Goal: Task Accomplishment & Management: Use online tool/utility

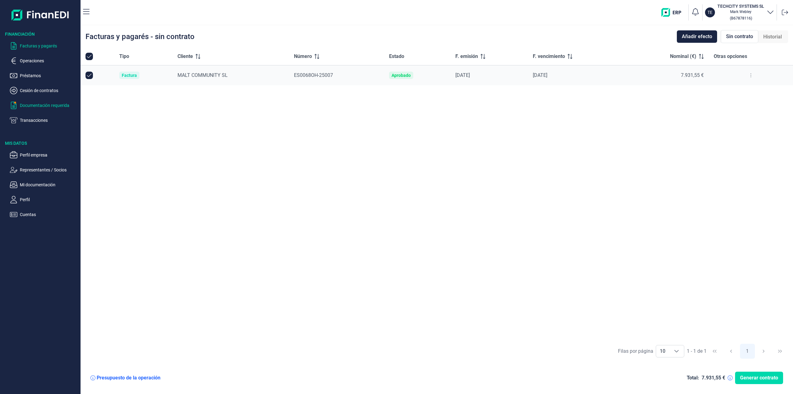
click at [49, 106] on p "Documentación requerida" at bounding box center [49, 105] width 58 height 7
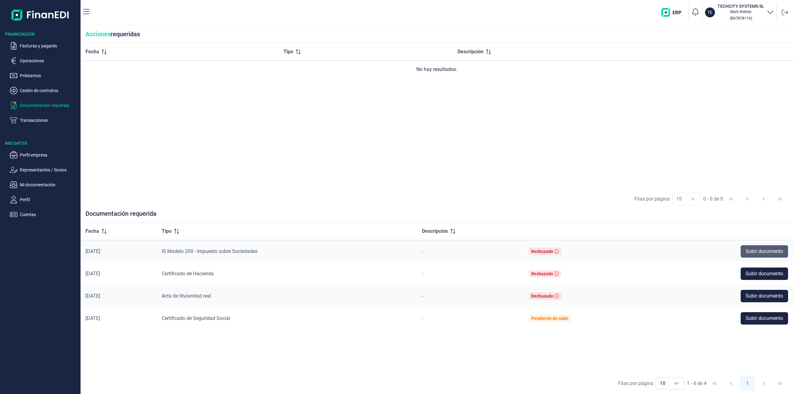
click at [760, 249] on span "Subir documento" at bounding box center [765, 251] width 38 height 7
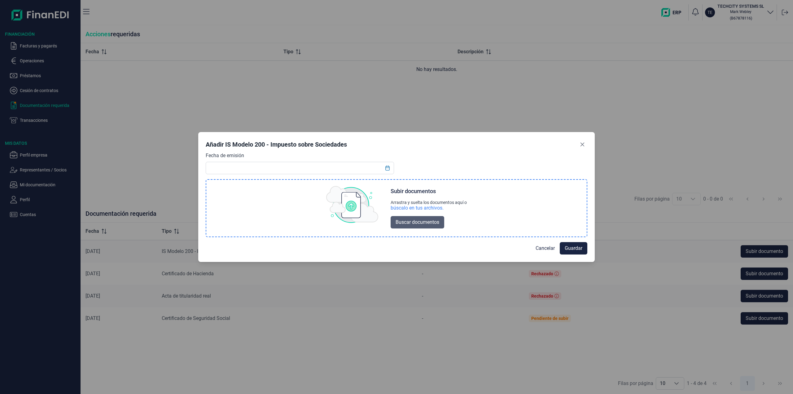
click at [425, 222] on span "Buscar documentos" at bounding box center [418, 221] width 44 height 7
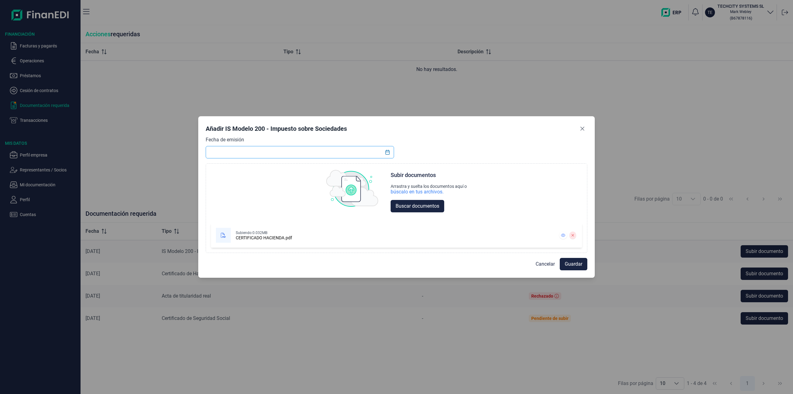
click at [319, 154] on input "text" at bounding box center [300, 152] width 188 height 12
type input "[DATE]"
click at [569, 264] on span "Guardar" at bounding box center [574, 263] width 18 height 7
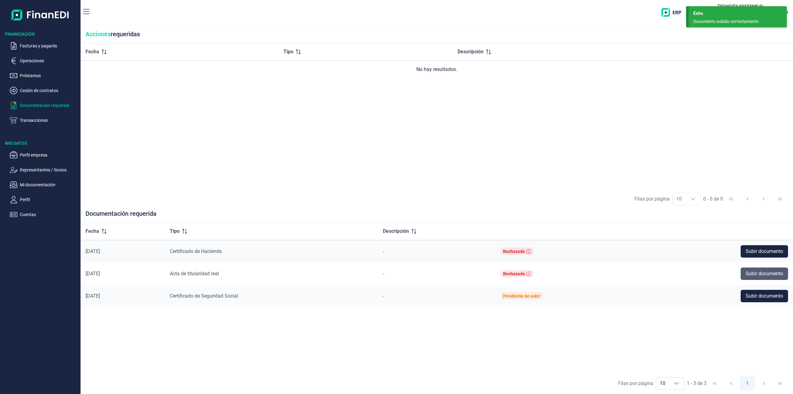
click at [753, 273] on span "Subir documento" at bounding box center [765, 273] width 38 height 7
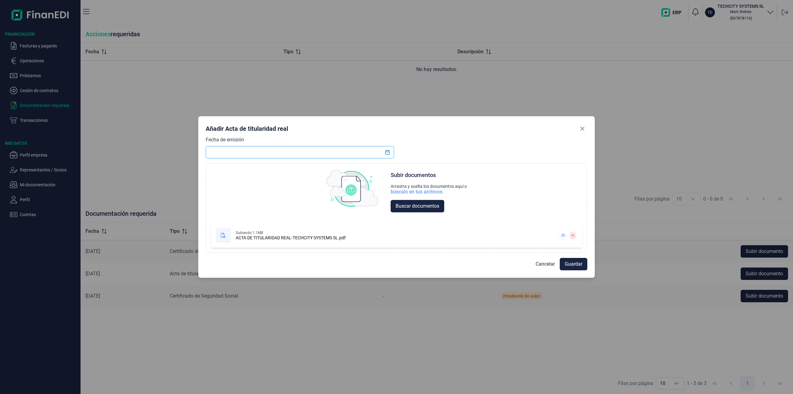
click at [257, 155] on input "text" at bounding box center [300, 152] width 188 height 12
type input "[DATE]"
click at [577, 264] on span "Guardar" at bounding box center [574, 263] width 18 height 7
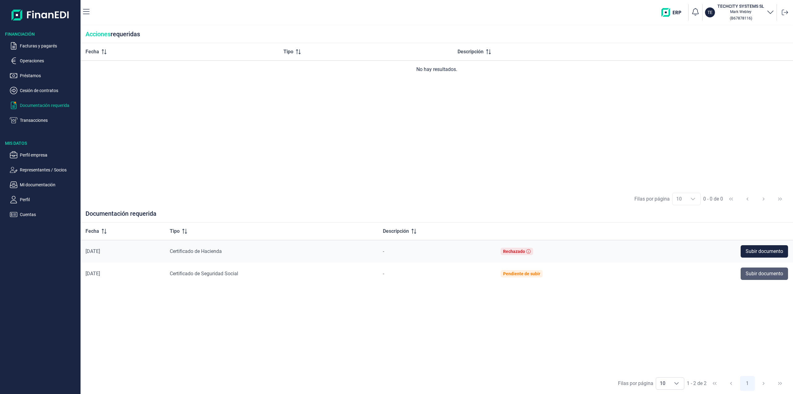
click at [765, 276] on span "Subir documento" at bounding box center [765, 273] width 38 height 7
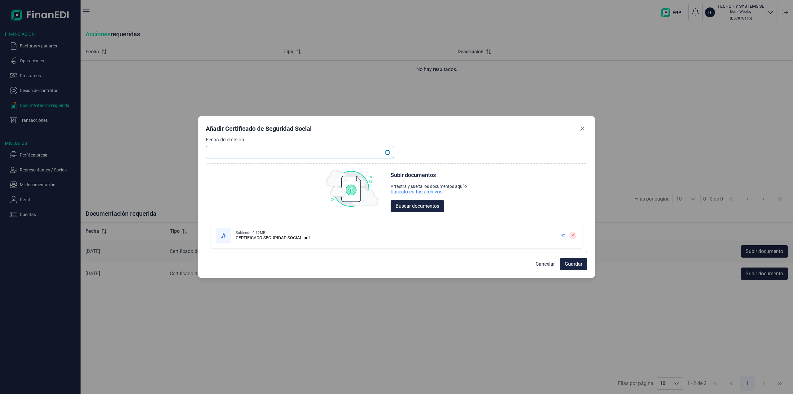
click at [329, 152] on input "text" at bounding box center [300, 152] width 188 height 12
type input "[DATE]"
click at [572, 263] on span "Guardar" at bounding box center [574, 263] width 18 height 7
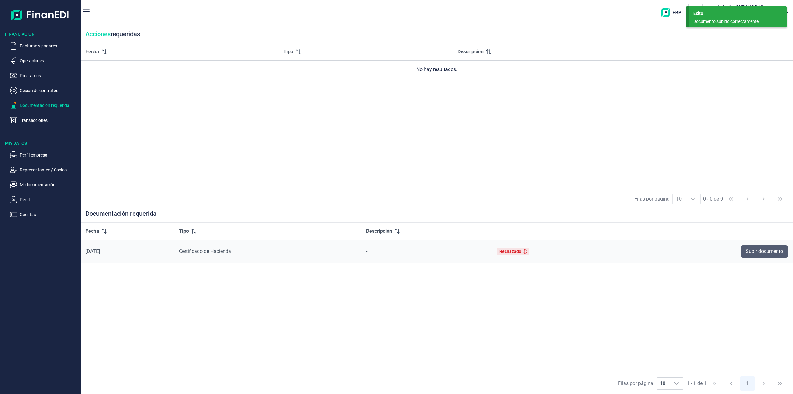
click at [751, 252] on span "Subir documento" at bounding box center [765, 251] width 38 height 7
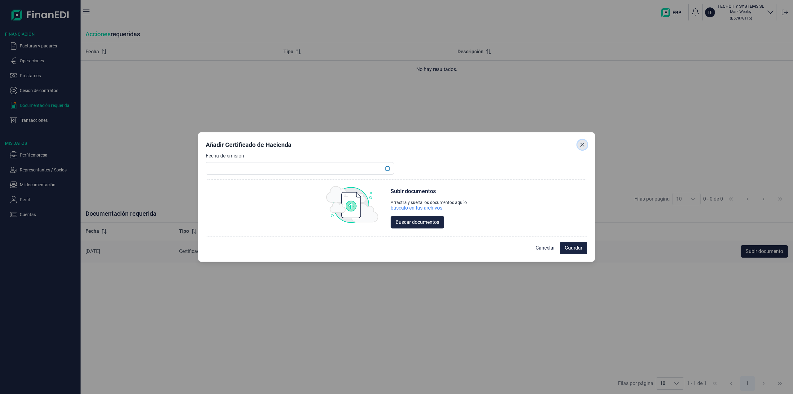
click at [581, 144] on icon "Close" at bounding box center [582, 144] width 5 height 5
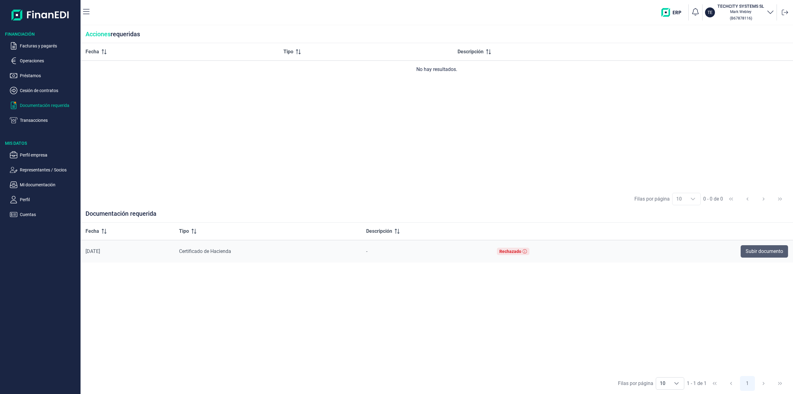
click at [757, 251] on span "Subir documento" at bounding box center [765, 251] width 38 height 7
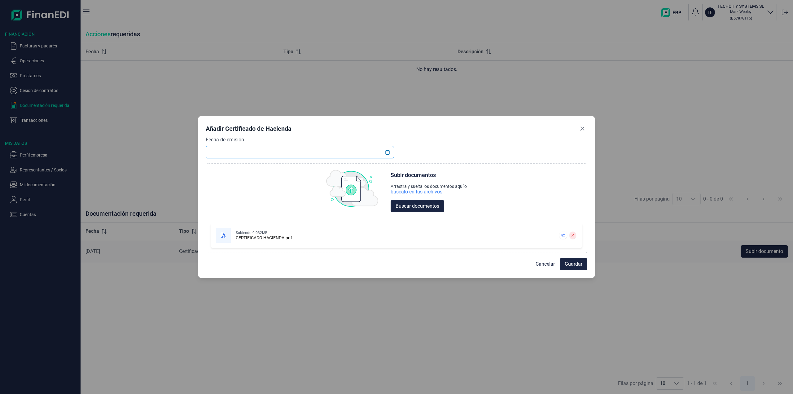
click at [266, 153] on input "text" at bounding box center [300, 152] width 188 height 12
type input "[DATE]"
click at [573, 266] on span "Guardar" at bounding box center [574, 263] width 18 height 7
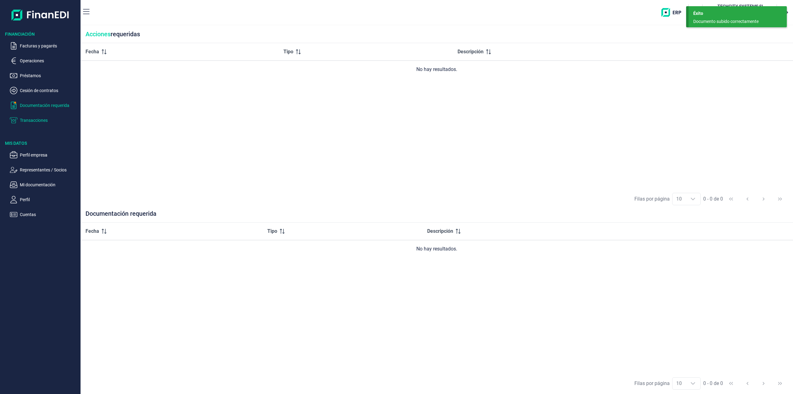
click at [25, 123] on p "Transacciones" at bounding box center [49, 120] width 58 height 7
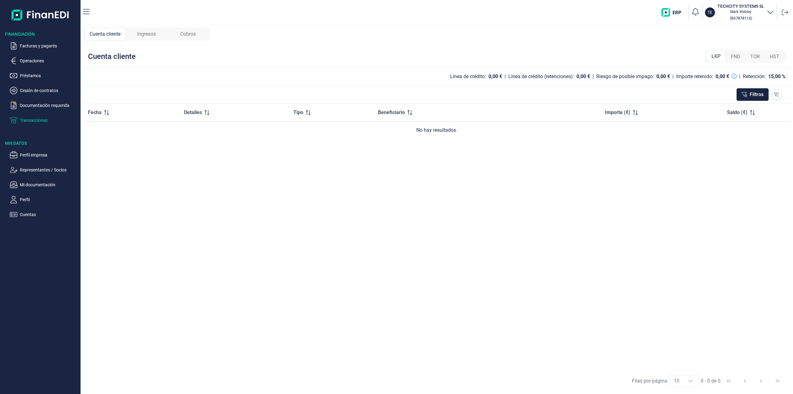
click at [35, 100] on ul "Facturas y pagarés Operaciones Préstamos Cesión de contratos Documentación requ…" at bounding box center [40, 80] width 81 height 87
click at [30, 91] on p "Cesión de contratos" at bounding box center [49, 90] width 58 height 7
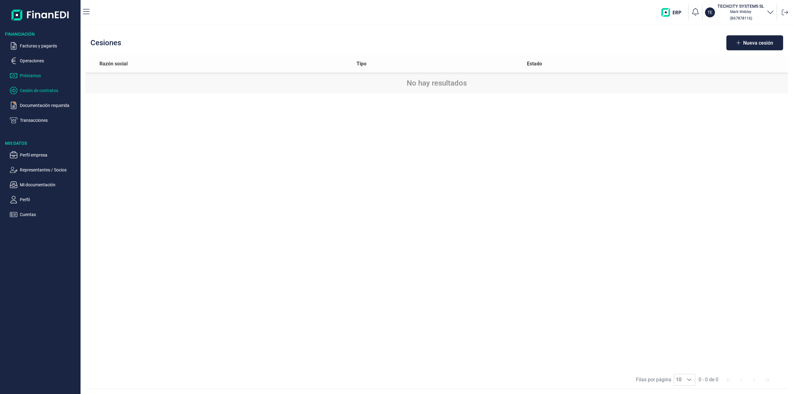
click at [32, 76] on p "Préstamos" at bounding box center [49, 75] width 58 height 7
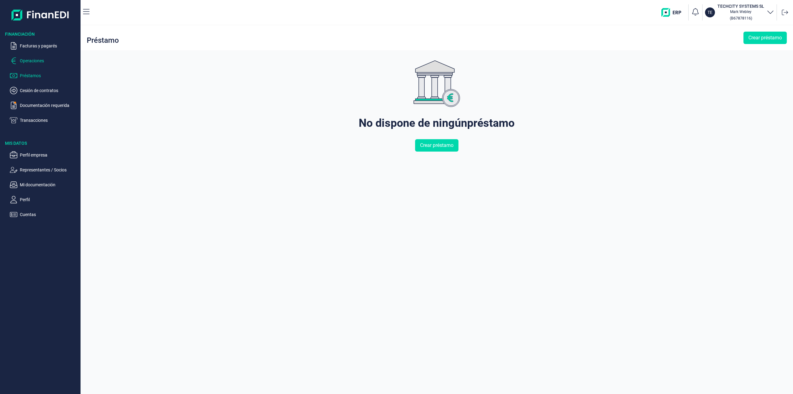
click at [31, 58] on p "Operaciones" at bounding box center [49, 60] width 58 height 7
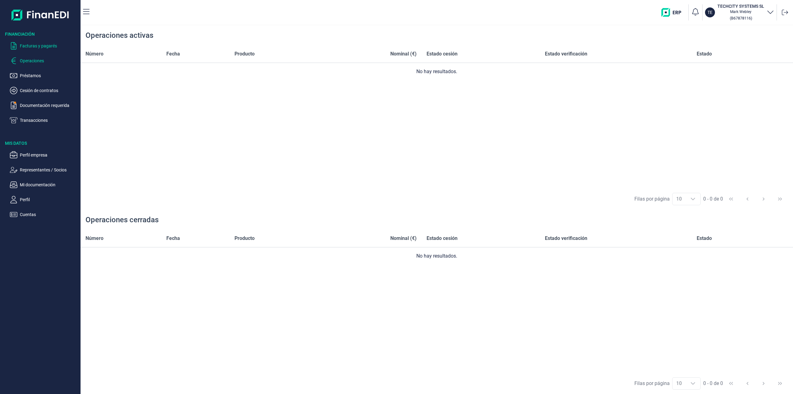
click at [26, 46] on p "Facturas y pagarés" at bounding box center [49, 45] width 58 height 7
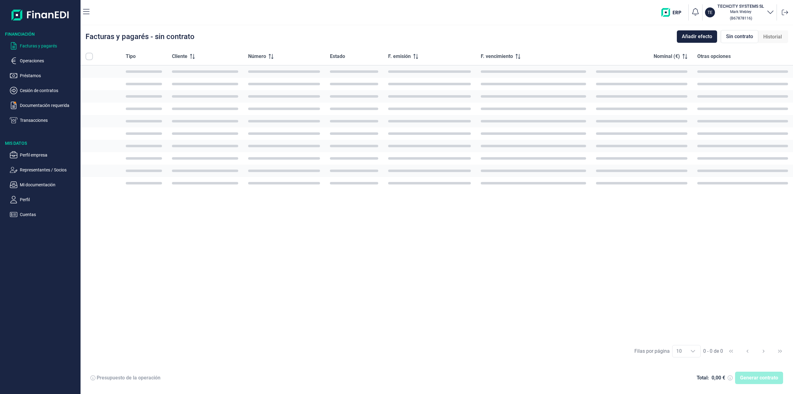
checkbox input "true"
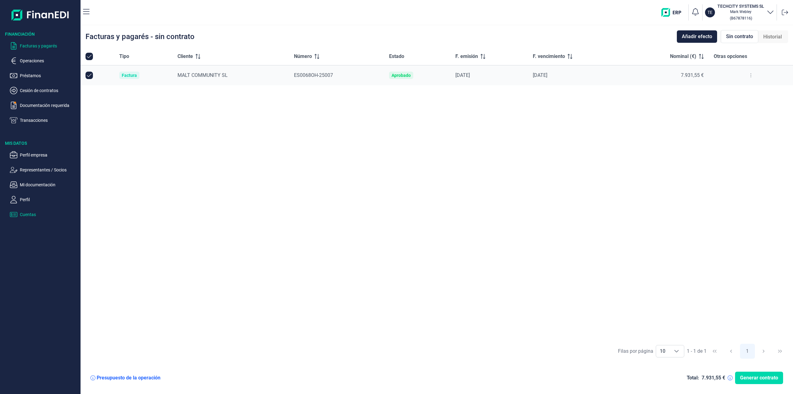
click at [24, 215] on p "Cuentas" at bounding box center [49, 214] width 58 height 7
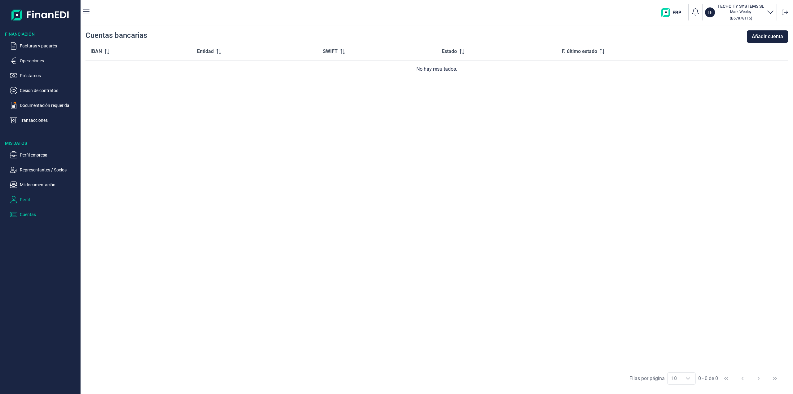
click at [28, 203] on p "Perfil" at bounding box center [49, 199] width 58 height 7
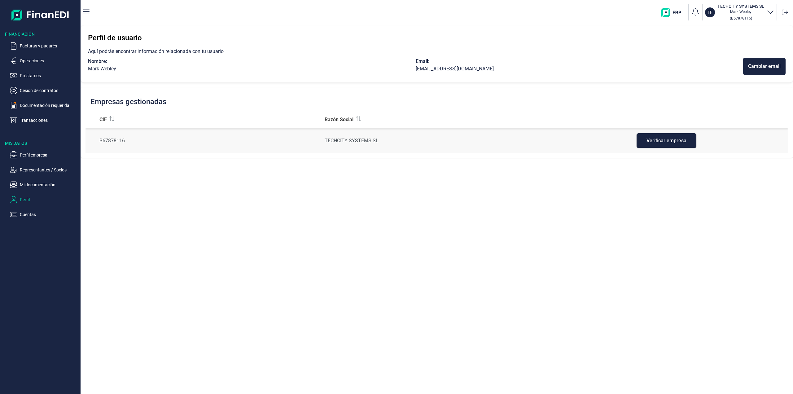
click at [29, 191] on ul "Perfil empresa Representantes / Socios Mi documentación Perfil Cuentas" at bounding box center [40, 182] width 81 height 72
click at [29, 184] on p "Mi documentación" at bounding box center [49, 184] width 58 height 7
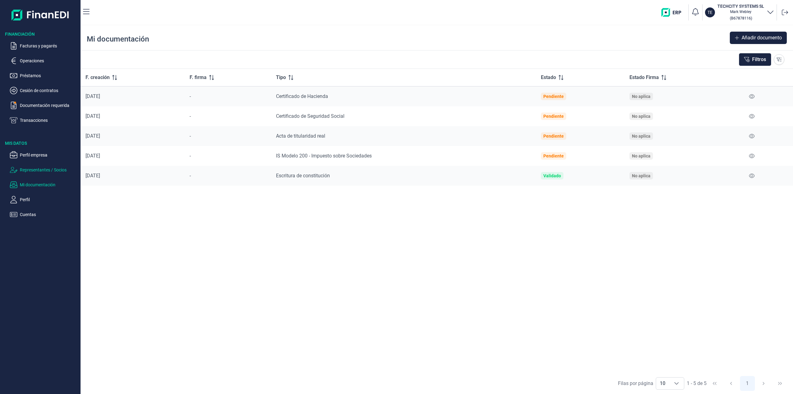
click at [30, 167] on p "Representantes / Socios" at bounding box center [49, 169] width 58 height 7
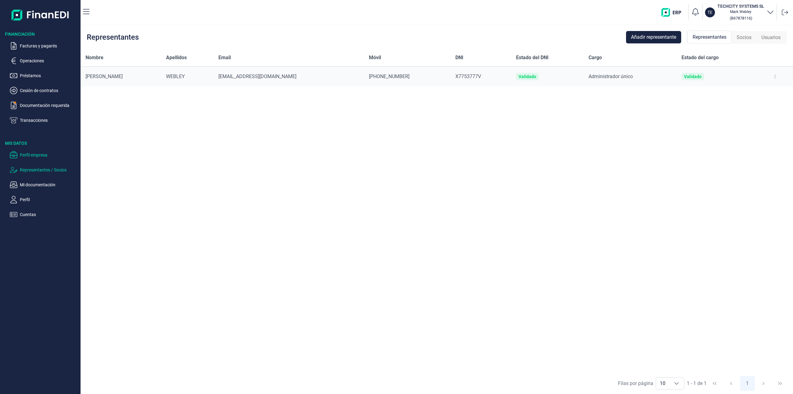
click at [28, 154] on p "Perfil empresa" at bounding box center [49, 154] width 58 height 7
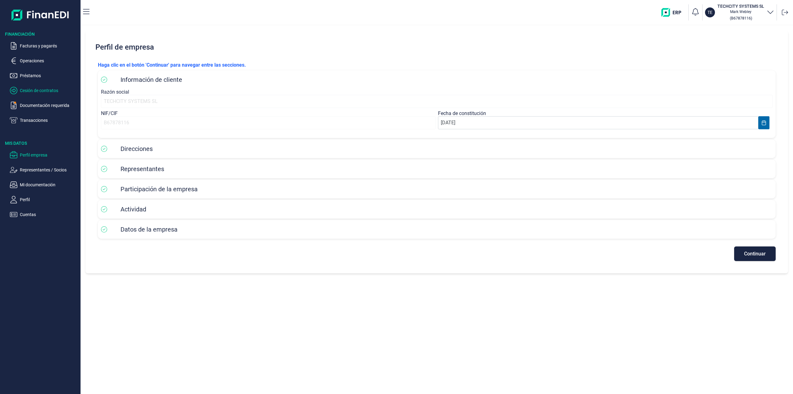
click at [25, 90] on p "Cesión de contratos" at bounding box center [49, 90] width 58 height 7
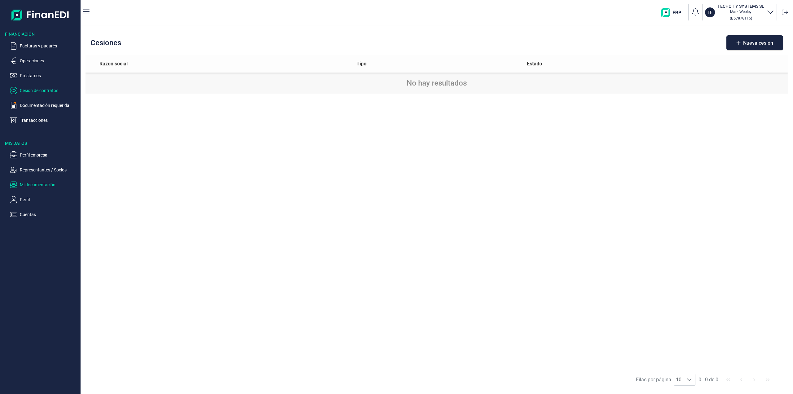
click at [25, 185] on p "Mi documentación" at bounding box center [49, 184] width 58 height 7
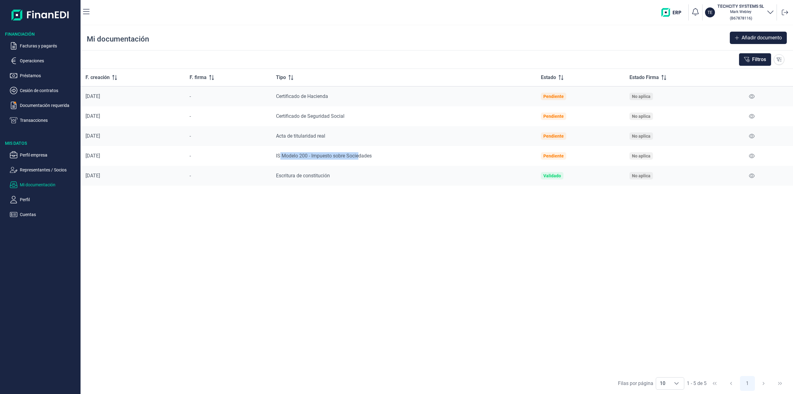
drag, startPoint x: 277, startPoint y: 154, endPoint x: 358, endPoint y: 156, distance: 80.3
click at [358, 156] on span "IS Modelo 200 - Impuesto sobre Sociedades" at bounding box center [324, 156] width 96 height 6
drag, startPoint x: 281, startPoint y: 176, endPoint x: 334, endPoint y: 177, distance: 53.6
click at [334, 177] on td "Escritura de constitución" at bounding box center [403, 176] width 265 height 20
drag, startPoint x: 277, startPoint y: 156, endPoint x: 350, endPoint y: 157, distance: 72.2
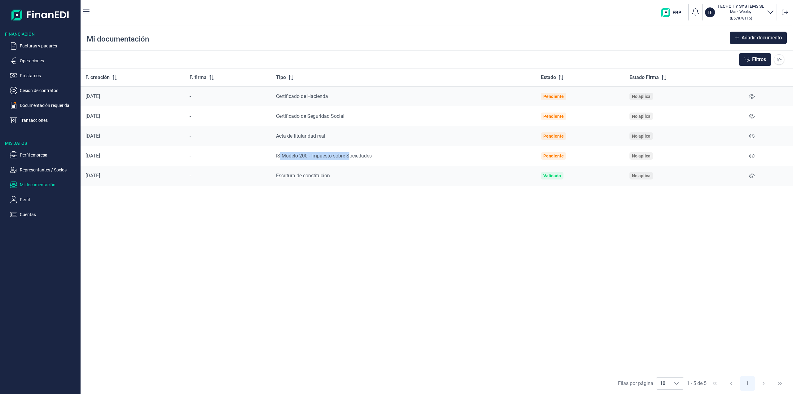
click at [350, 157] on span "IS Modelo 200 - Impuesto sobre Sociedades" at bounding box center [324, 156] width 96 height 6
drag, startPoint x: 278, startPoint y: 136, endPoint x: 309, endPoint y: 133, distance: 31.1
click at [309, 133] on span "Acta de titularidad real" at bounding box center [300, 136] width 49 height 6
drag, startPoint x: 285, startPoint y: 119, endPoint x: 313, endPoint y: 116, distance: 28.1
click at [313, 116] on td "Certificado de Seguridad Social" at bounding box center [403, 116] width 265 height 20
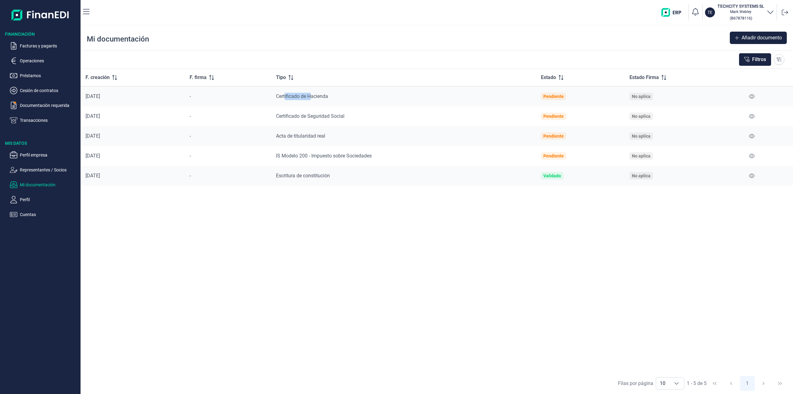
drag, startPoint x: 284, startPoint y: 97, endPoint x: 312, endPoint y: 93, distance: 28.8
click at [309, 96] on span "Certificado de Hacienda" at bounding box center [302, 96] width 52 height 6
click at [334, 76] on div "Tipo" at bounding box center [403, 77] width 255 height 7
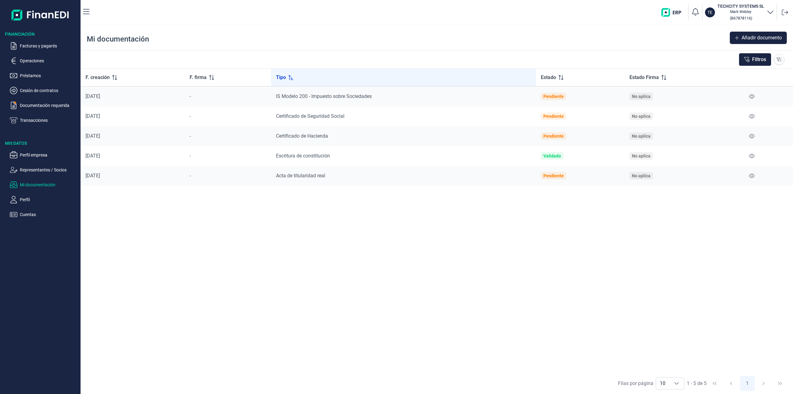
click at [334, 76] on div "Tipo" at bounding box center [403, 77] width 255 height 7
click at [33, 43] on p "Facturas y pagarés" at bounding box center [49, 45] width 58 height 7
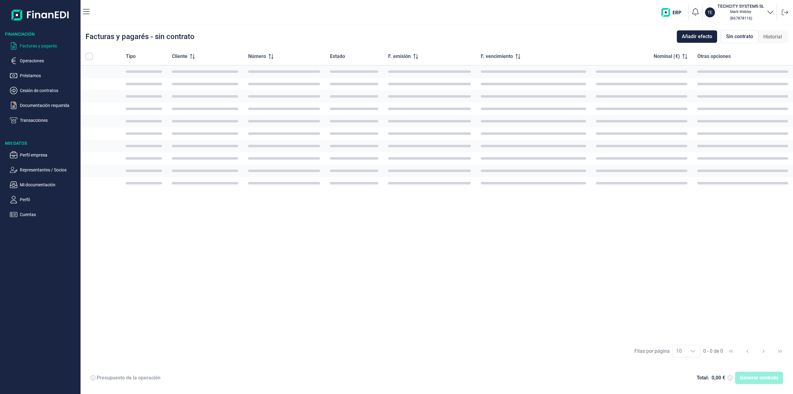
checkbox input "true"
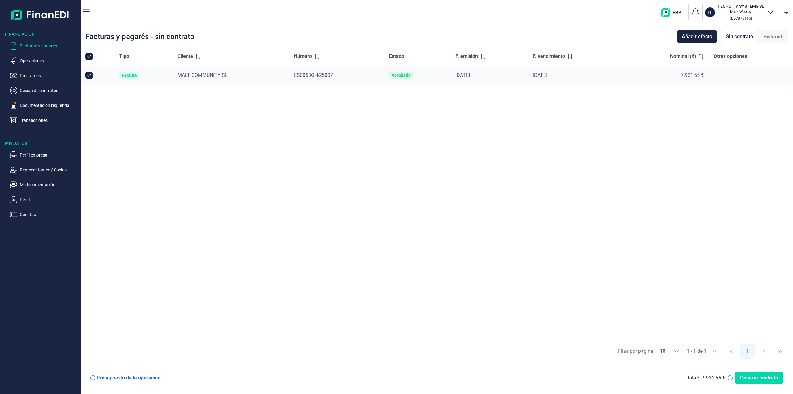
click at [40, 67] on ul "Facturas y pagarés Operaciones Préstamos Cesión de contratos Documentación requ…" at bounding box center [40, 80] width 81 height 87
click at [35, 74] on p "Préstamos" at bounding box center [49, 75] width 58 height 7
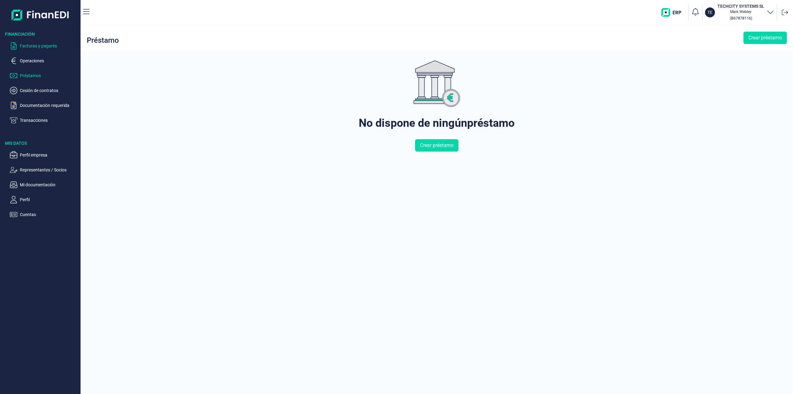
click at [30, 47] on p "Facturas y pagarés" at bounding box center [49, 45] width 58 height 7
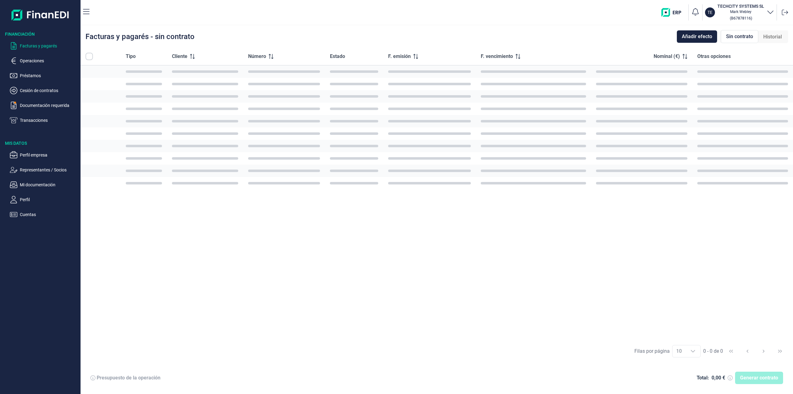
checkbox input "true"
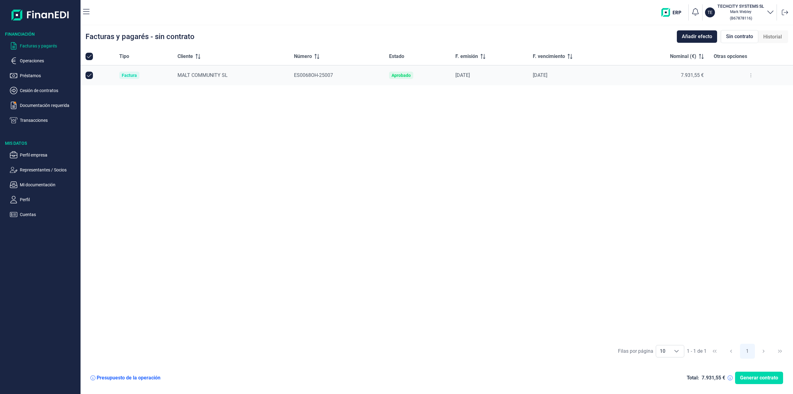
click at [363, 146] on div "Tipo Cliente Número Estado F. emisión F. vencimiento Nominal (€) Otras opciones…" at bounding box center [437, 194] width 713 height 293
click at [23, 211] on p "Cuentas" at bounding box center [49, 214] width 58 height 7
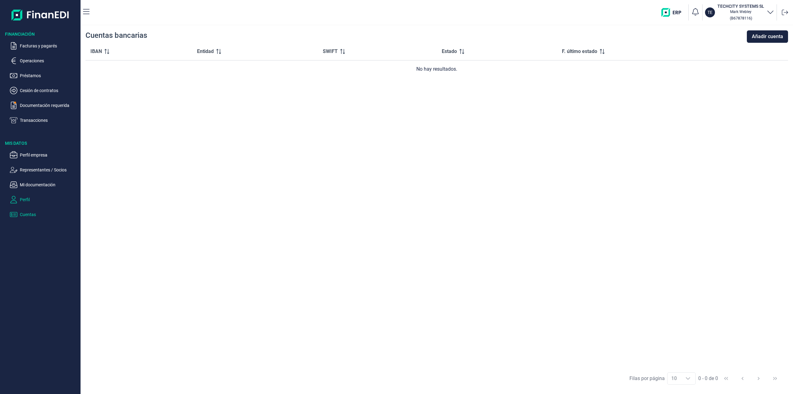
drag, startPoint x: 23, startPoint y: 210, endPoint x: 27, endPoint y: 199, distance: 11.7
click at [23, 209] on ul "Perfil empresa Representantes / Socios Mi documentación Perfil Cuentas" at bounding box center [40, 182] width 81 height 72
click at [31, 195] on ul "Perfil empresa Representantes / Socios Mi documentación Perfil Cuentas" at bounding box center [40, 182] width 81 height 72
drag, startPoint x: 29, startPoint y: 182, endPoint x: 31, endPoint y: 170, distance: 11.6
click at [30, 181] on p "Mi documentación" at bounding box center [49, 184] width 58 height 7
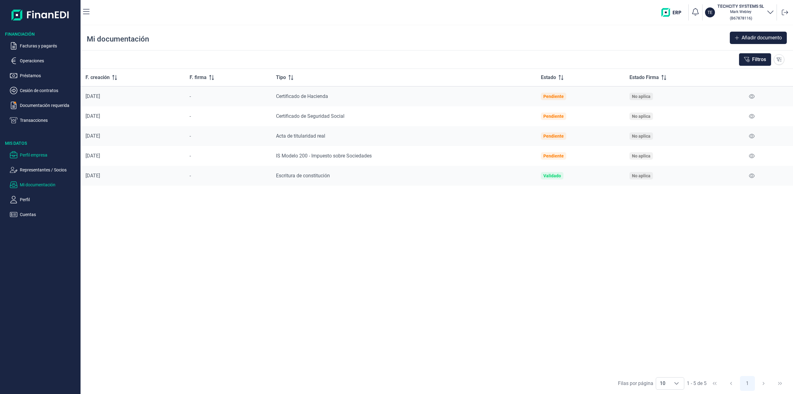
click at [26, 156] on p "Perfil empresa" at bounding box center [49, 154] width 58 height 7
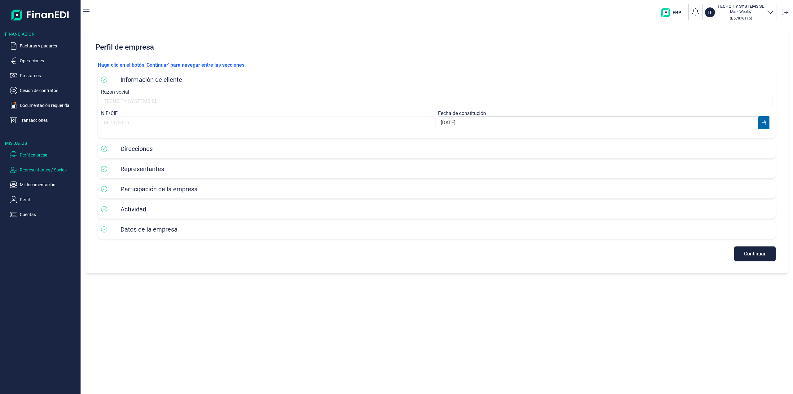
click at [31, 169] on p "Representantes / Socios" at bounding box center [49, 169] width 58 height 7
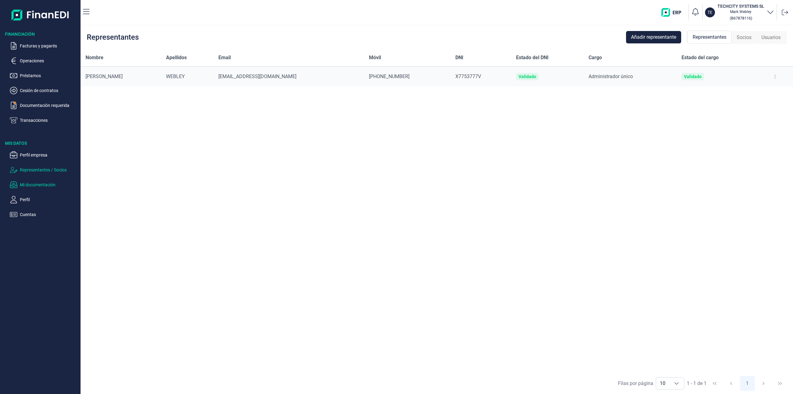
click at [30, 184] on p "Mi documentación" at bounding box center [49, 184] width 58 height 7
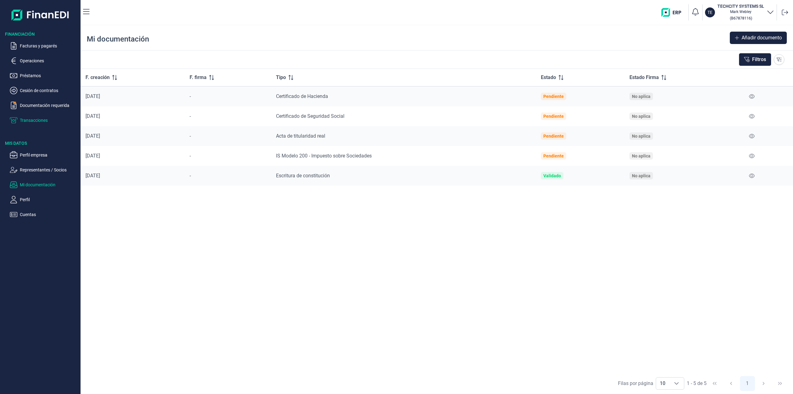
click at [39, 117] on p "Transacciones" at bounding box center [49, 120] width 58 height 7
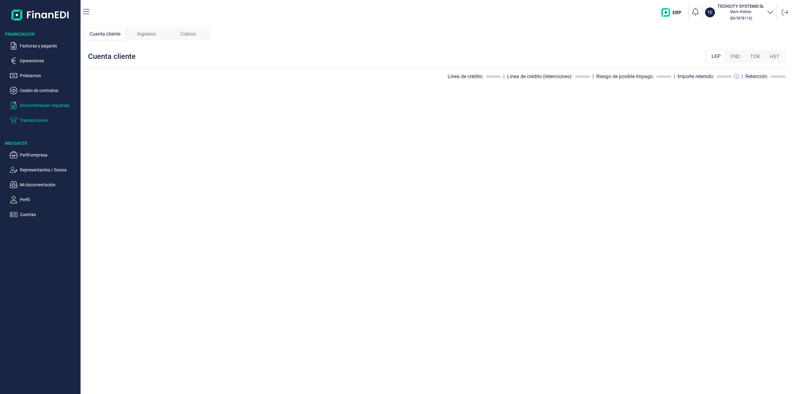
click at [35, 107] on p "Documentación requerida" at bounding box center [49, 105] width 58 height 7
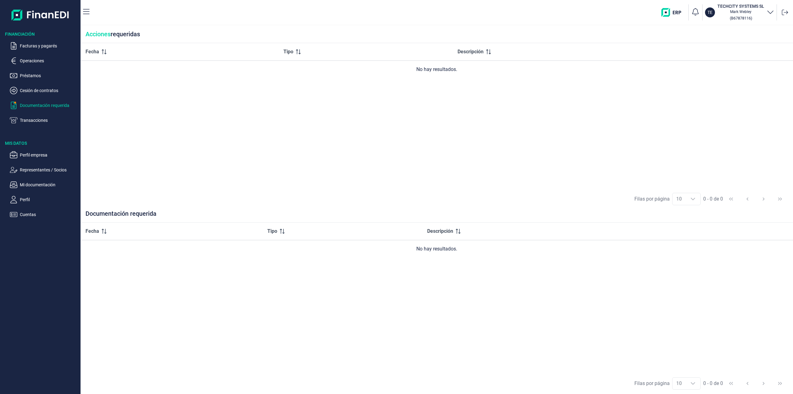
click at [35, 111] on ul "Facturas y pagarés Operaciones Préstamos Cesión de contratos Documentación requ…" at bounding box center [40, 80] width 81 height 87
click at [33, 124] on div "Financiación Facturas y pagarés Operaciones Préstamos Cesión de contratos Docum…" at bounding box center [40, 121] width 81 height 193
click at [33, 123] on p "Transacciones" at bounding box center [49, 120] width 58 height 7
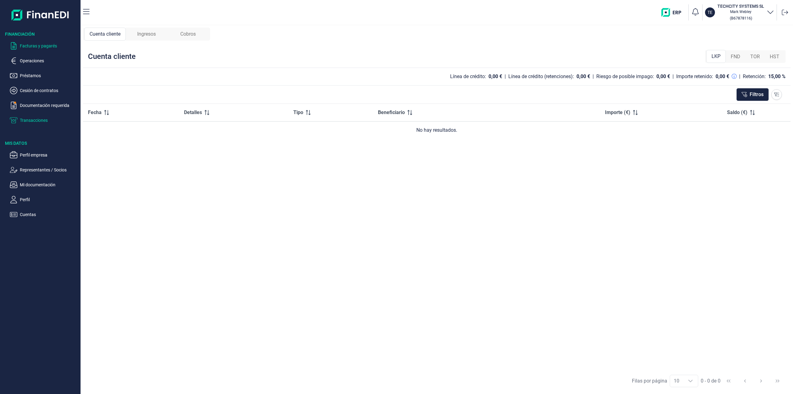
click at [30, 46] on p "Facturas y pagarés" at bounding box center [49, 45] width 58 height 7
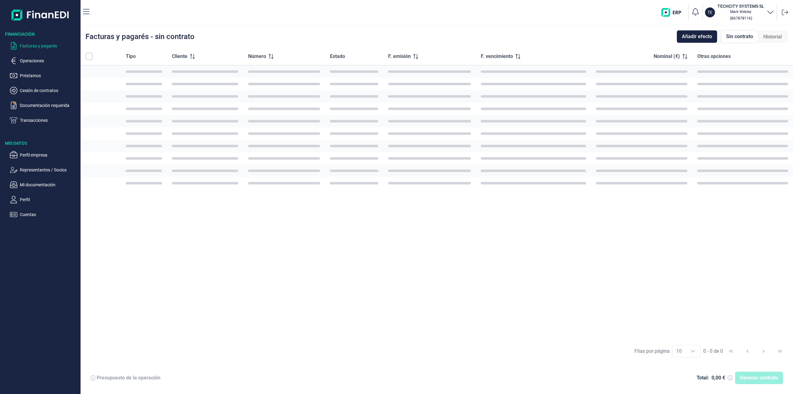
checkbox input "true"
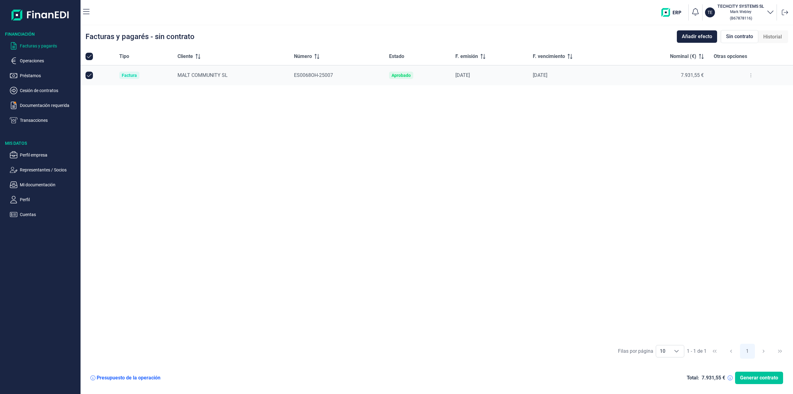
click at [756, 382] on button "Generar contrato" at bounding box center [759, 378] width 48 height 12
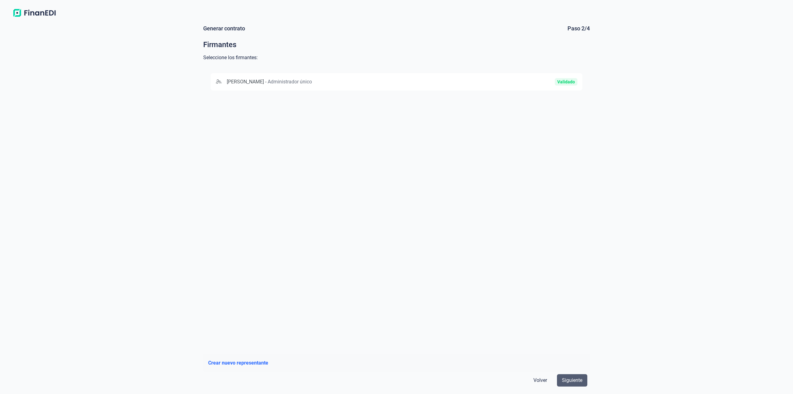
click at [574, 380] on span "Siguiente" at bounding box center [572, 380] width 20 height 7
click at [247, 362] on span "Crear nuevo representante" at bounding box center [238, 362] width 60 height 7
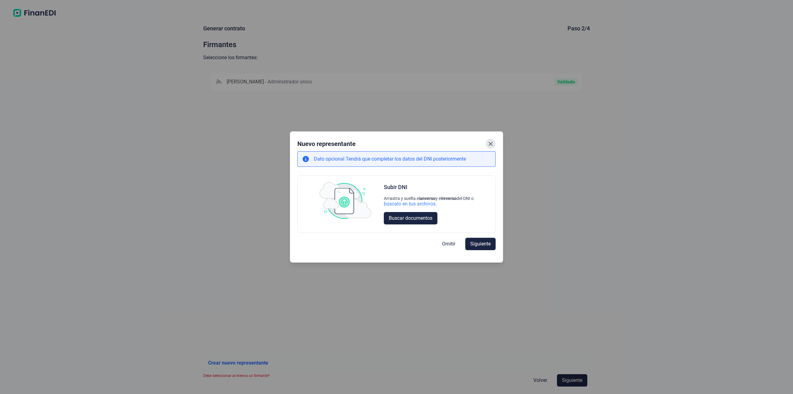
click at [490, 143] on icon "Close" at bounding box center [490, 143] width 5 height 5
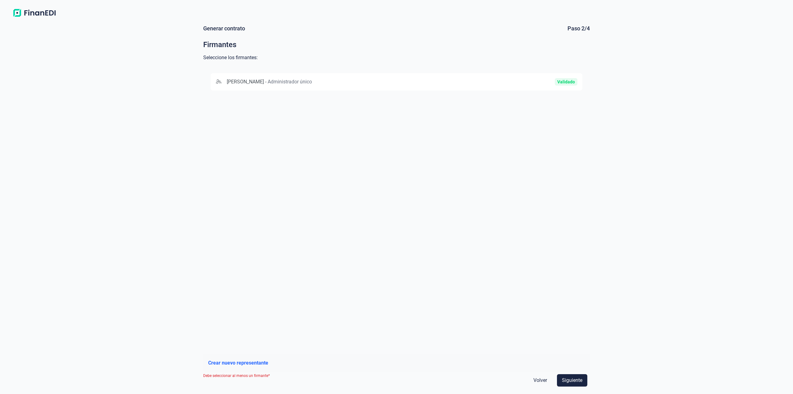
drag, startPoint x: 250, startPoint y: 375, endPoint x: 249, endPoint y: 378, distance: 3.3
click at [252, 378] on div "Volver Siguiente" at bounding box center [396, 380] width 387 height 17
click at [273, 220] on div "[PERSON_NAME] - Administrador único Validado" at bounding box center [396, 208] width 387 height 284
click at [570, 380] on span "Siguiente" at bounding box center [572, 380] width 20 height 7
click at [346, 87] on div "[PERSON_NAME] - Administrador único Validado" at bounding box center [397, 81] width 372 height 17
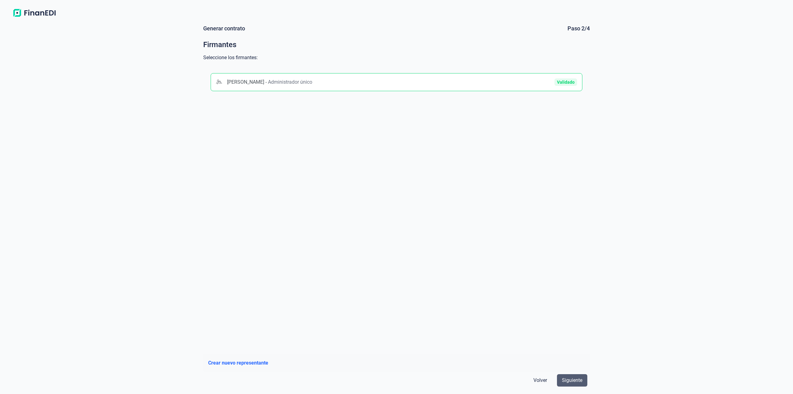
click at [569, 379] on span "Siguiente" at bounding box center [572, 380] width 20 height 7
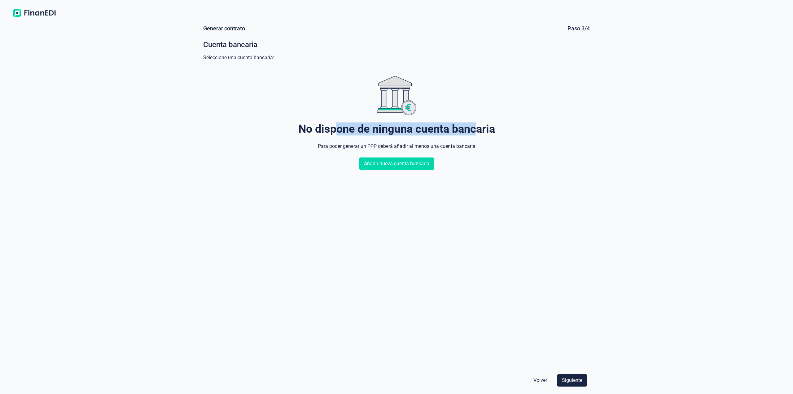
drag, startPoint x: 335, startPoint y: 133, endPoint x: 479, endPoint y: 138, distance: 143.6
click at [479, 138] on div "No dispone de ninguna cuenta bancaria Para poder generar un PPP deberá añadir a…" at bounding box center [396, 123] width 197 height 94
click at [35, 14] on img at bounding box center [34, 12] width 49 height 11
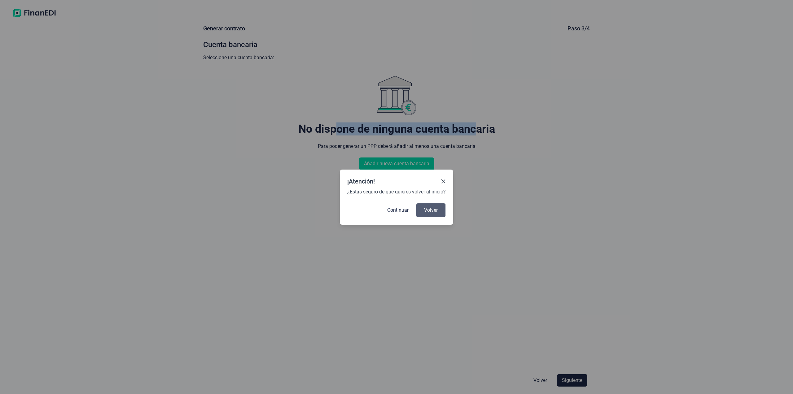
click at [433, 210] on span "Volver" at bounding box center [431, 209] width 14 height 7
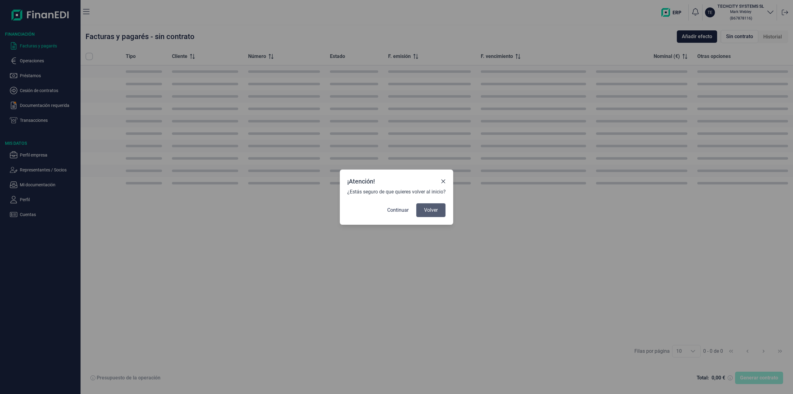
checkbox input "true"
